Goal: Navigation & Orientation: Go to known website

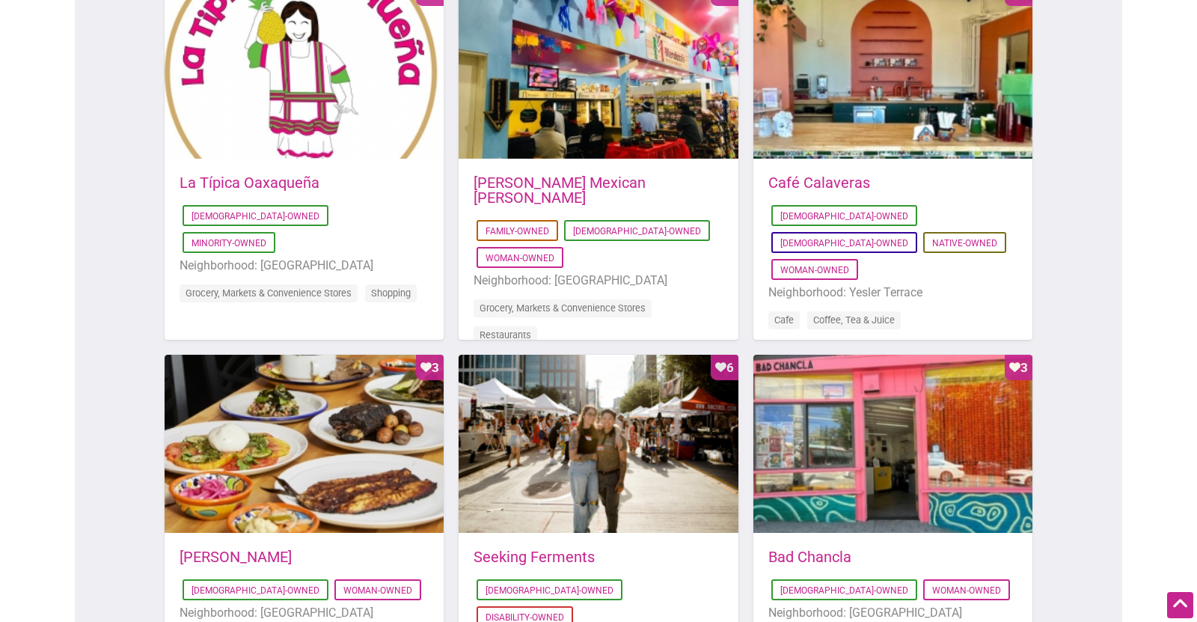
scroll to position [894, 0]
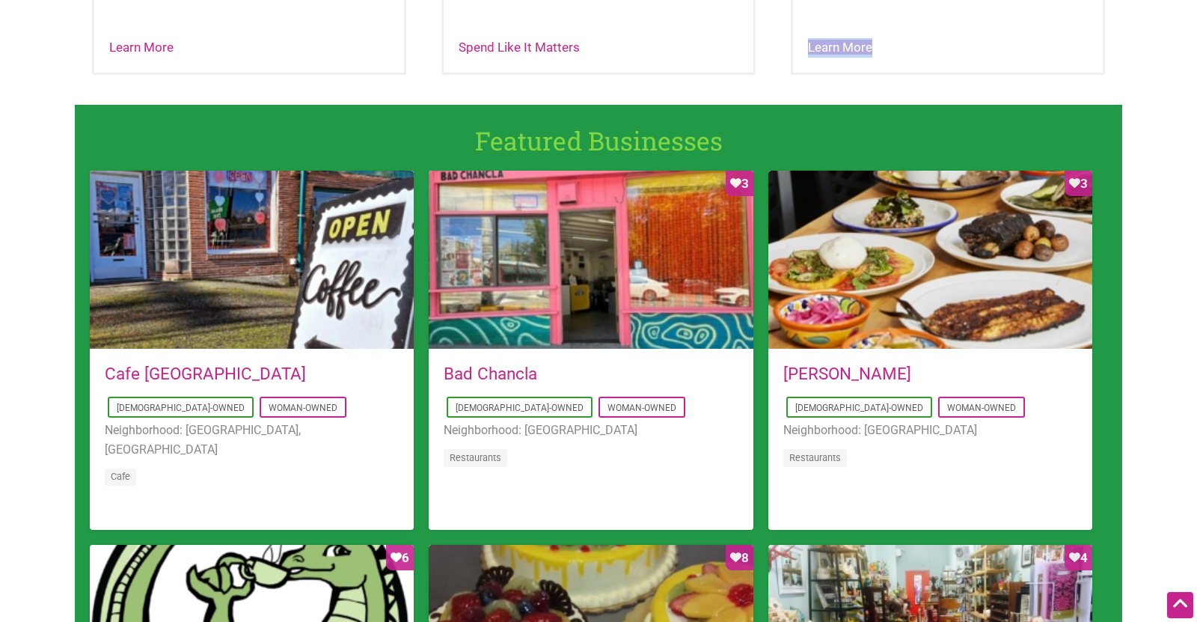
scroll to position [916, 0]
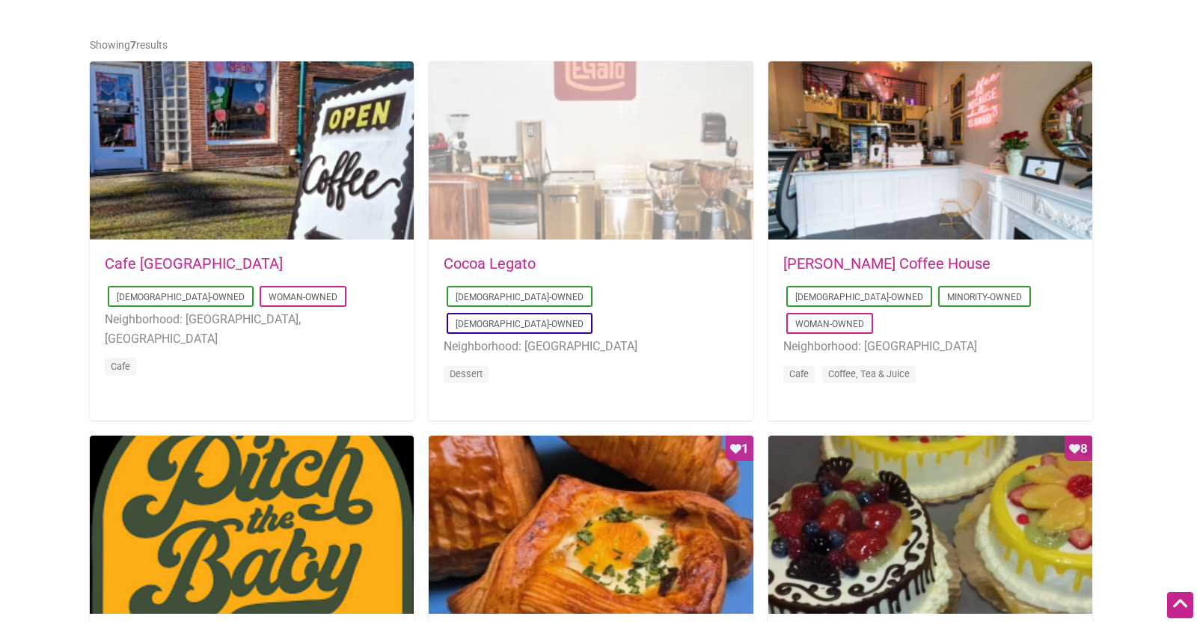
scroll to position [737, 0]
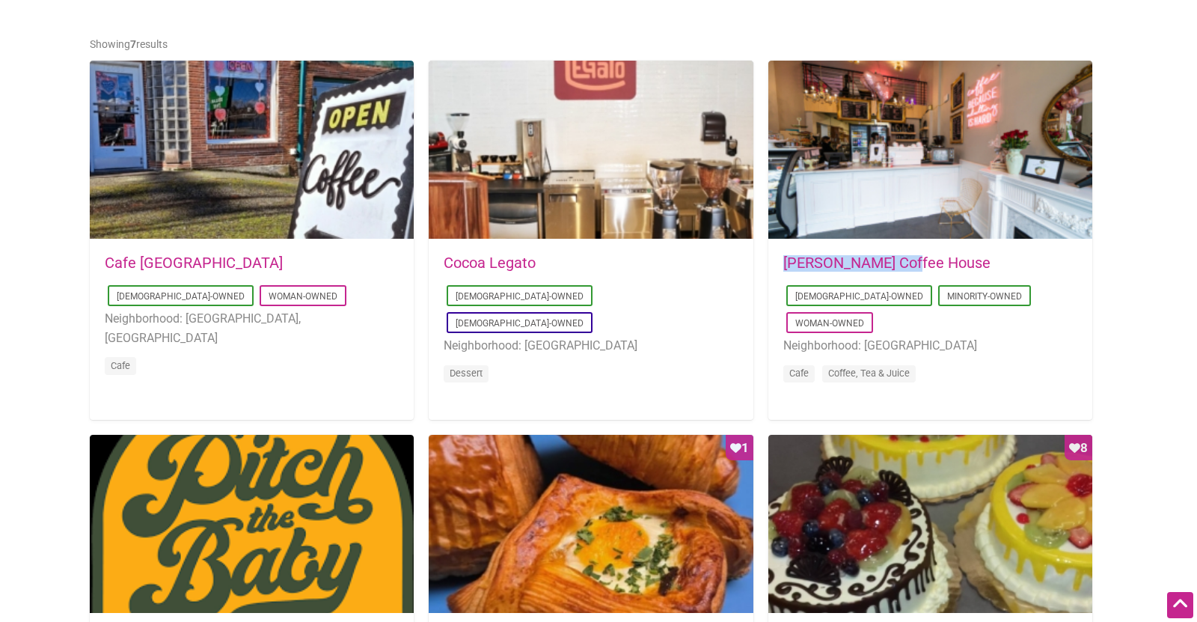
drag, startPoint x: 923, startPoint y: 263, endPoint x: 786, endPoint y: 269, distance: 136.3
click at [786, 269] on h5 "[PERSON_NAME] Coffee House" at bounding box center [930, 262] width 294 height 15
copy link "Leon Coffee House"
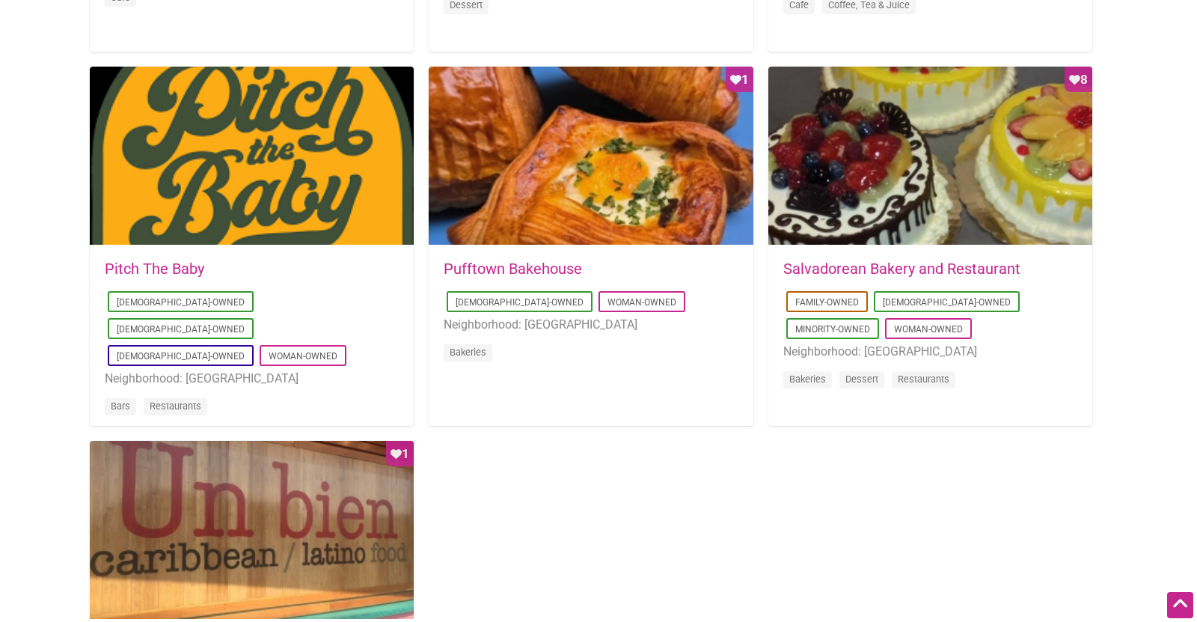
scroll to position [1110, 0]
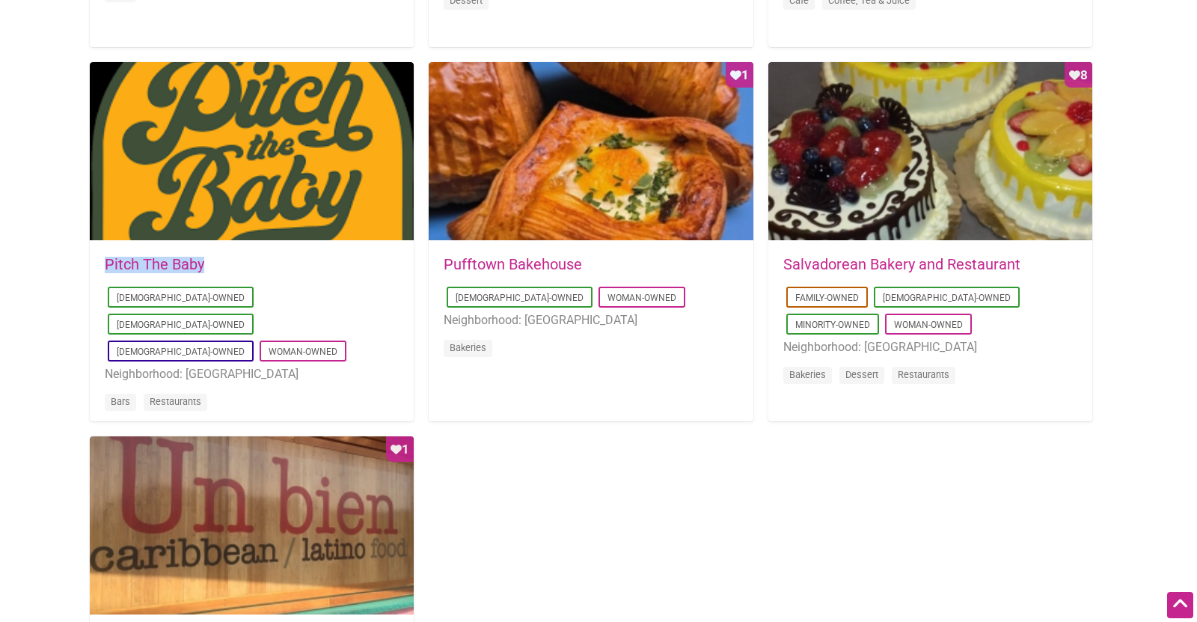
drag, startPoint x: 218, startPoint y: 264, endPoint x: 93, endPoint y: 260, distance: 125.0
click at [93, 260] on div "2025-07-31 13:49:17 Pitch The Baby Asian-Owned Latino-Owned LGBTQ-Owned Woman-O…" at bounding box center [252, 344] width 324 height 204
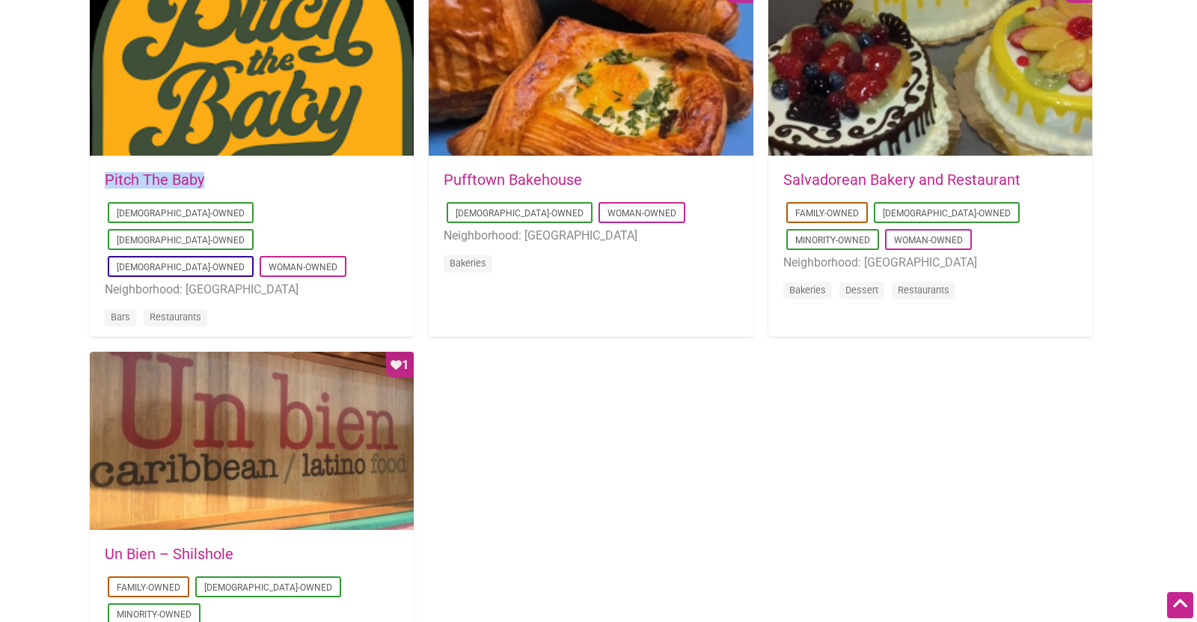
scroll to position [1101, 0]
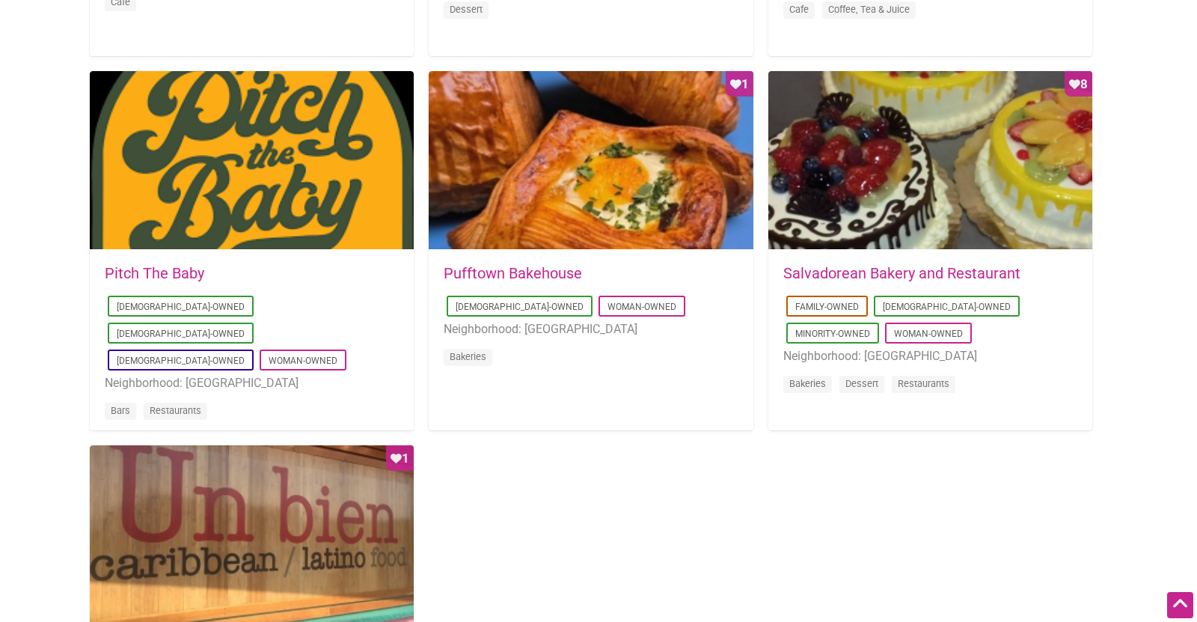
click at [596, 271] on h5 "Pufftown Bakehouse" at bounding box center [591, 273] width 294 height 15
click at [602, 272] on div "2025-01-20 07:38:01 Pufftown Bakehouse Latino-Owned Woman-Owned Neighborhood: D…" at bounding box center [591, 326] width 294 height 120
click at [419, 270] on div "2025-08-14 09:03:42 Cafe Dulzura Latino-Owned Woman-Owned Neighborhood: Burien,…" at bounding box center [599, 241] width 1018 height 1157
drag, startPoint x: 435, startPoint y: 273, endPoint x: 579, endPoint y: 277, distance: 143.7
click at [579, 277] on div "2025-01-20 07:38:01 Pufftown Bakehouse Latino-Owned Woman-Owned Neighborhood: D…" at bounding box center [591, 326] width 324 height 150
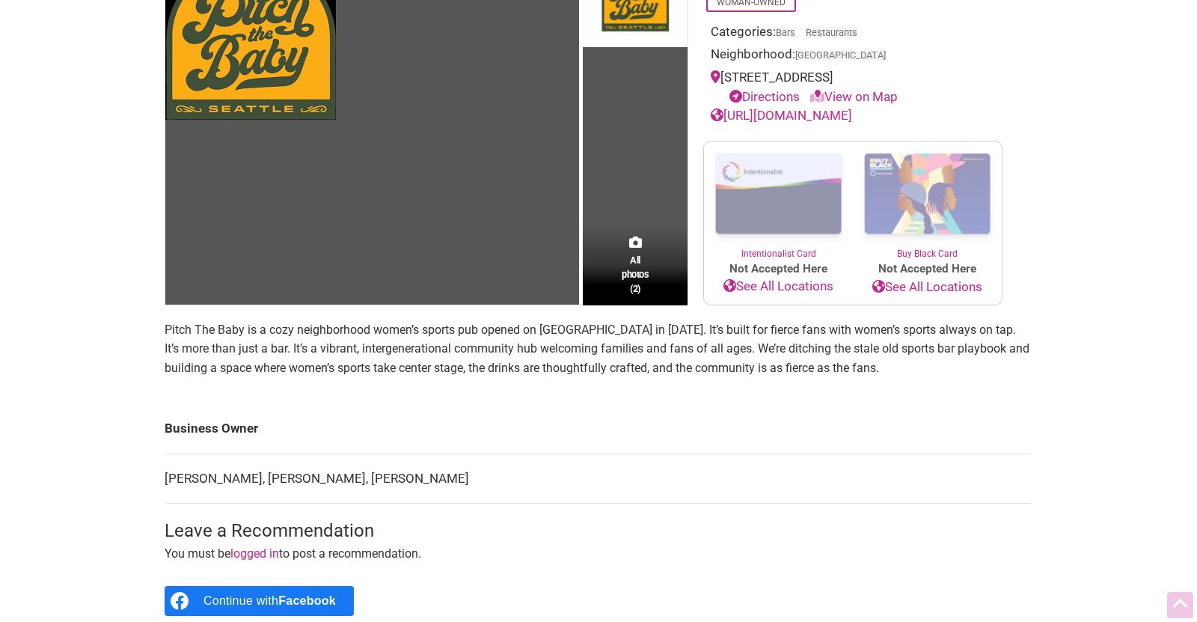
scroll to position [204, 0]
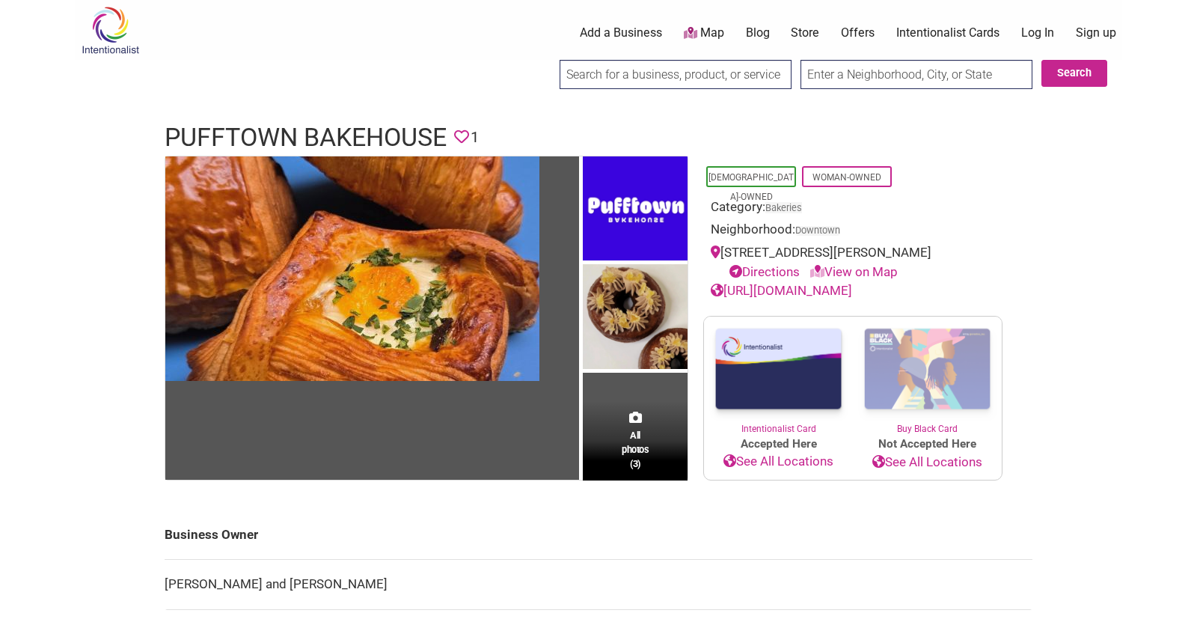
click at [814, 286] on link "[URL][DOMAIN_NAME]" at bounding box center [781, 290] width 141 height 15
